Goal: Transaction & Acquisition: Obtain resource

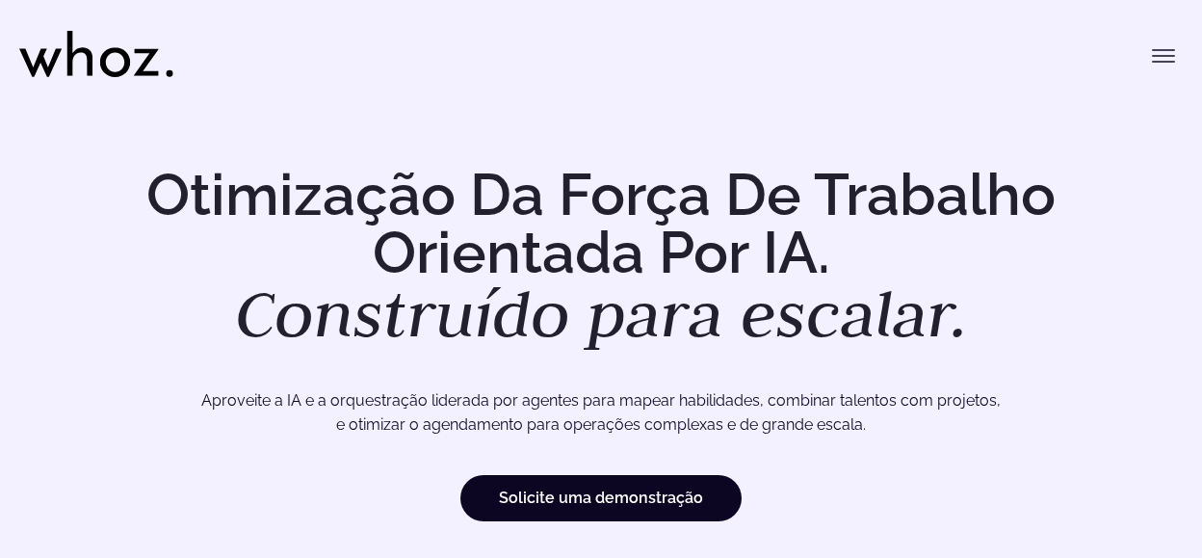
click at [1156, 49] on icon "Menu de alternância" at bounding box center [1163, 55] width 23 height 23
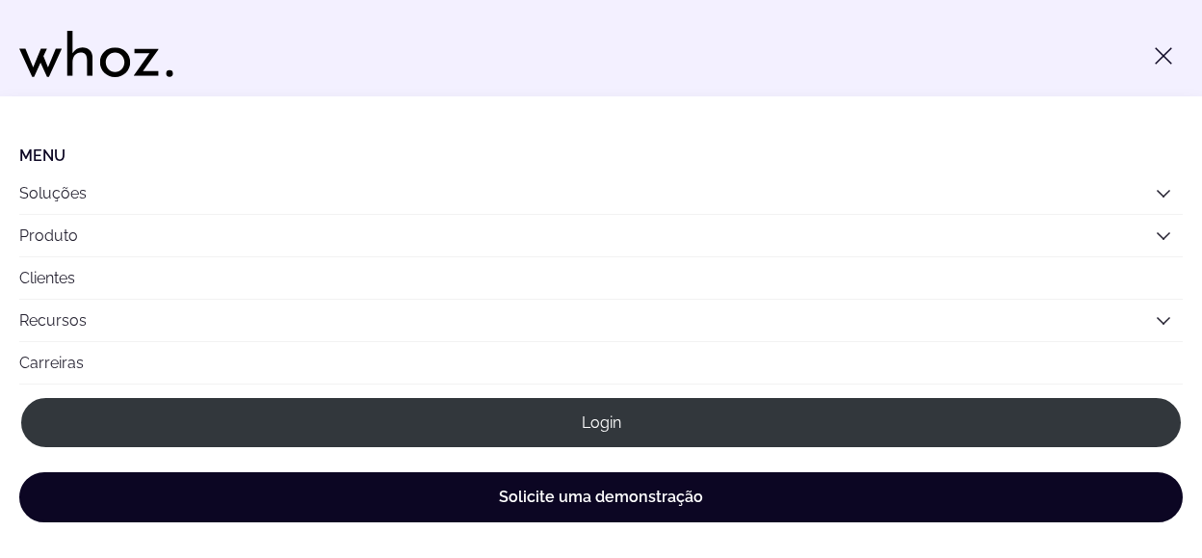
click at [62, 195] on button "Soluções" at bounding box center [600, 192] width 1163 height 41
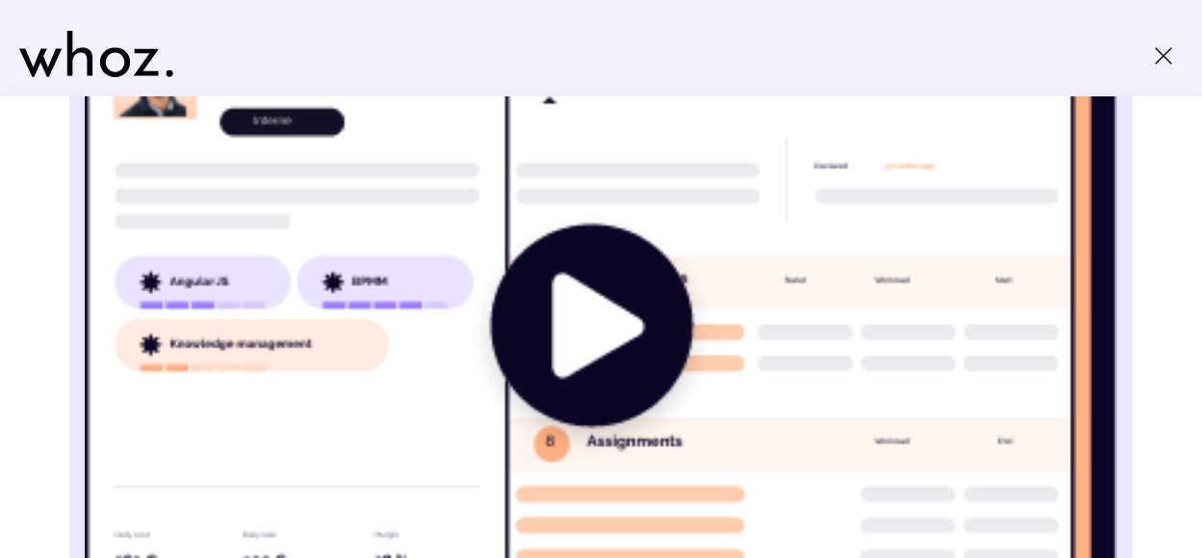
scroll to position [870, 0]
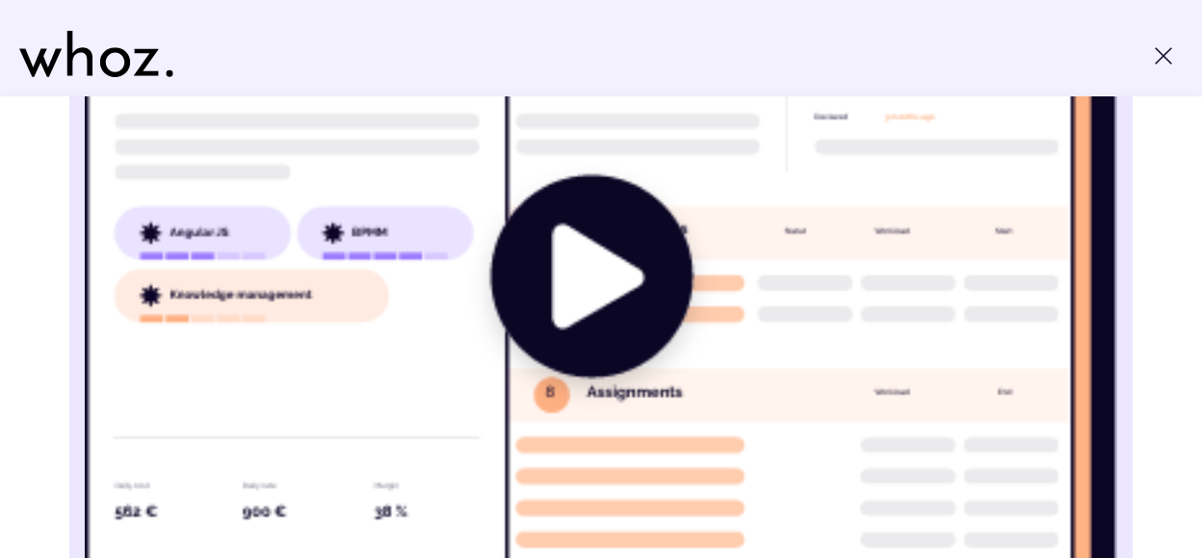
click at [577, 258] on img "Principal" at bounding box center [601, 279] width 1032 height 646
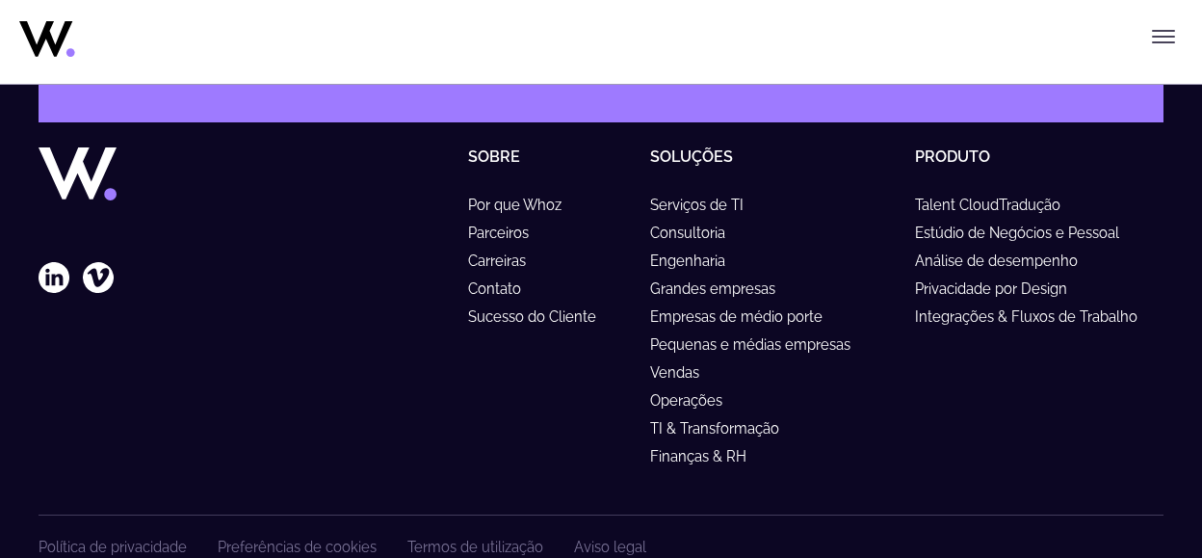
scroll to position [6567, 0]
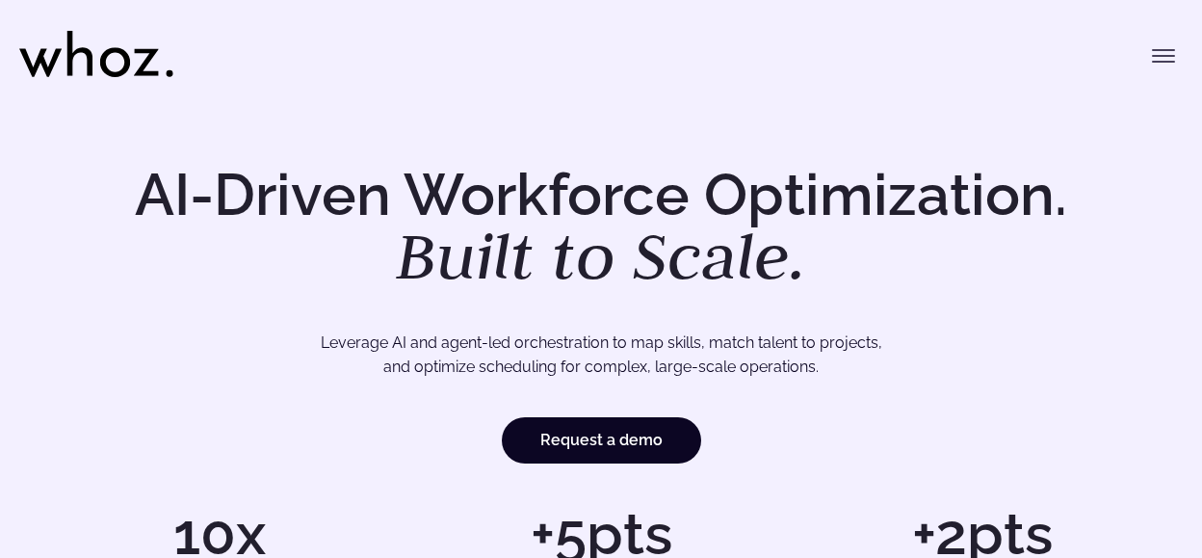
click at [1170, 56] on icon "Toggle menu" at bounding box center [1163, 56] width 21 height 0
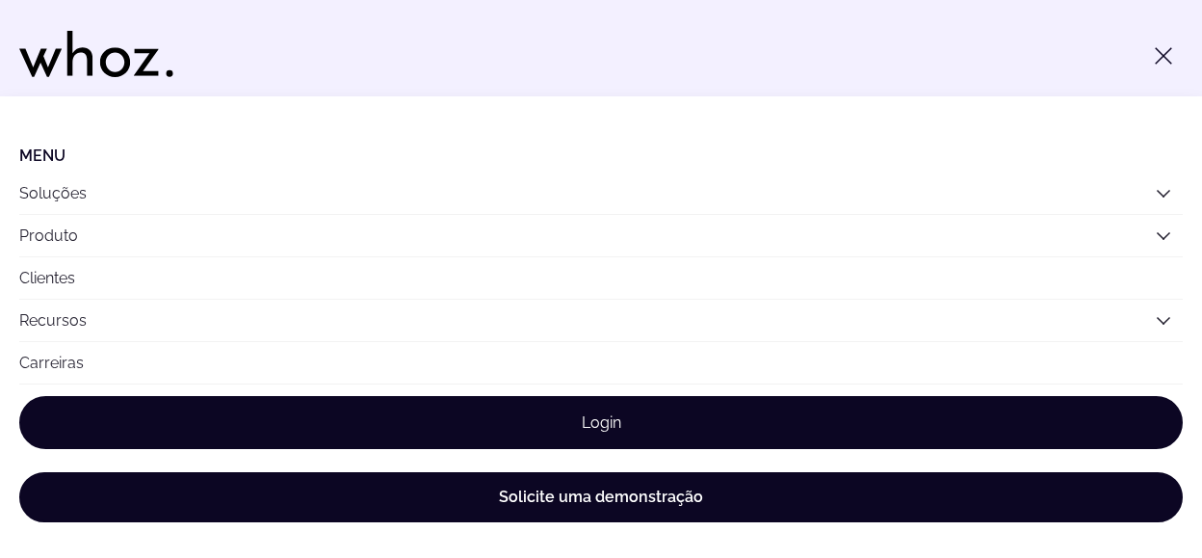
click at [562, 414] on link "Login" at bounding box center [600, 422] width 1163 height 53
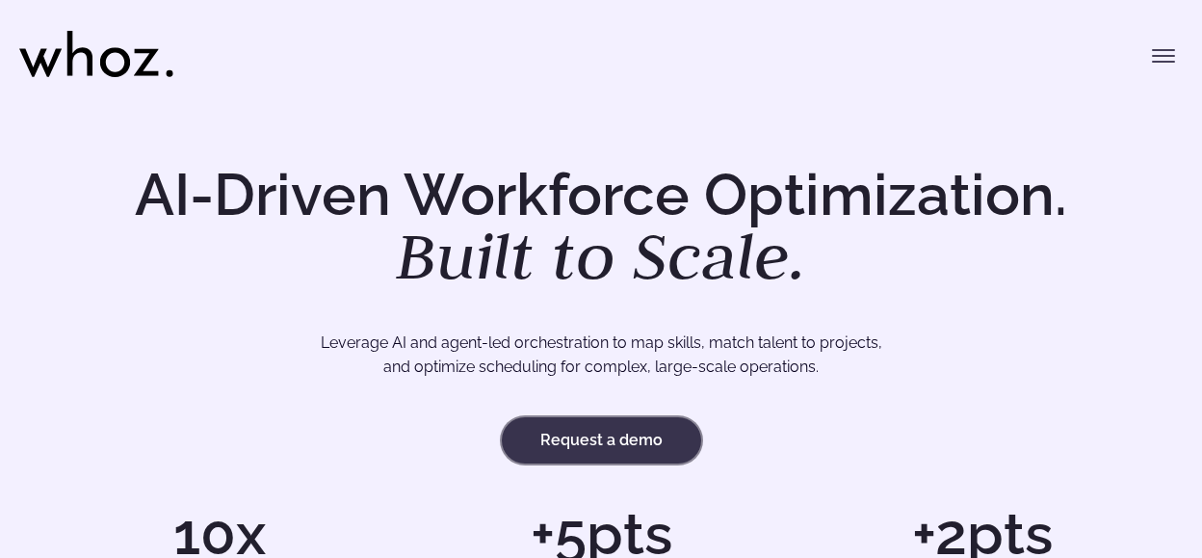
click at [600, 434] on link "Request a demo" at bounding box center [601, 440] width 199 height 46
click at [1155, 56] on icon "Toggle menu" at bounding box center [1163, 56] width 21 height 0
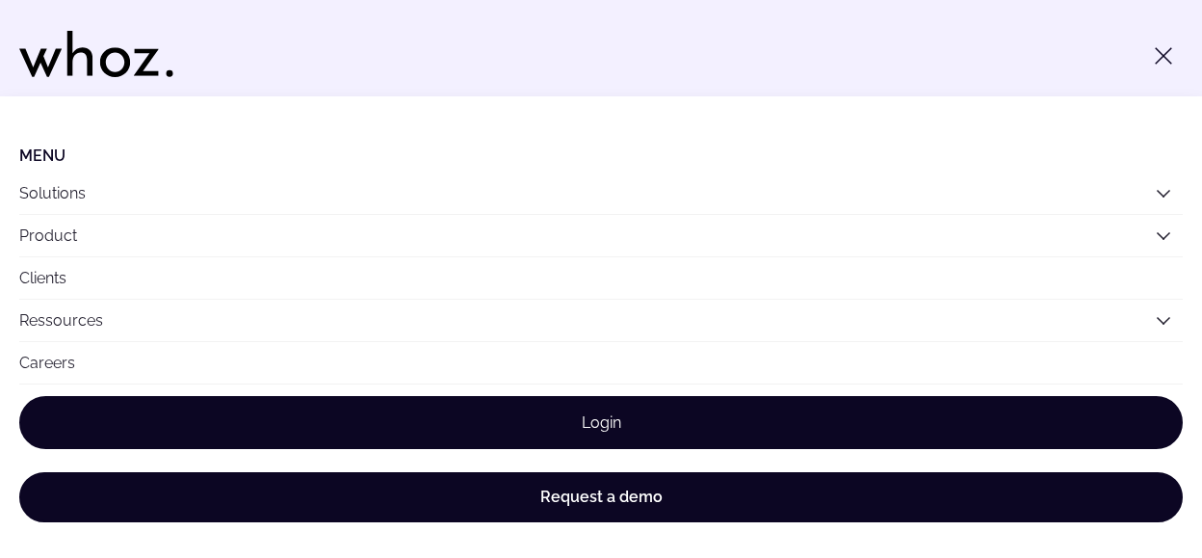
click at [583, 416] on link "Login" at bounding box center [600, 422] width 1163 height 53
